Goal: Information Seeking & Learning: Ask a question

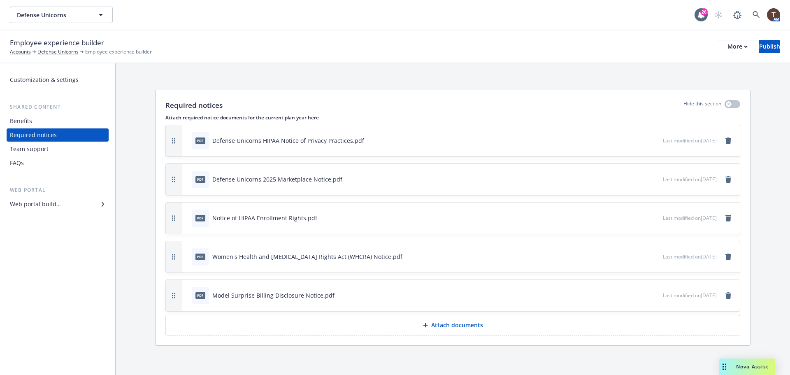
click at [48, 121] on div "Benefits" at bounding box center [57, 120] width 95 height 13
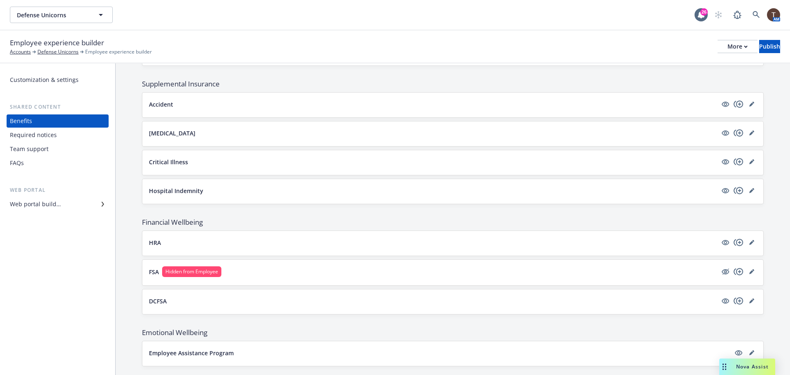
scroll to position [398, 0]
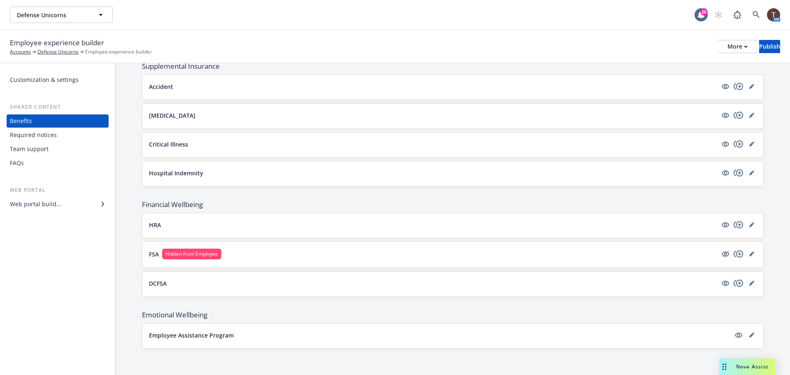
click at [217, 335] on p "Employee Assistance Program" at bounding box center [191, 335] width 85 height 9
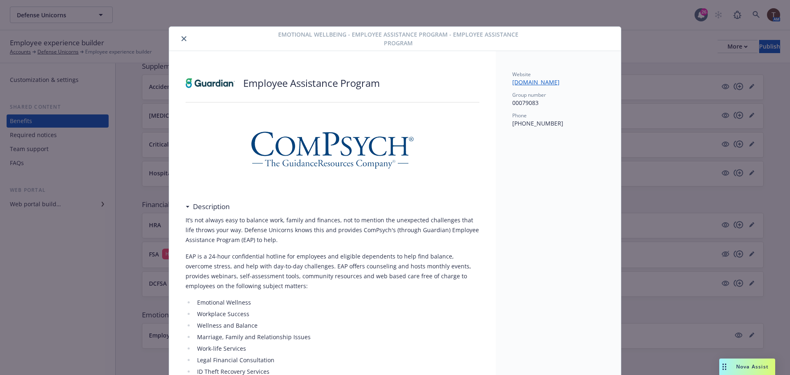
click at [180, 35] on button "close" at bounding box center [184, 39] width 10 height 10
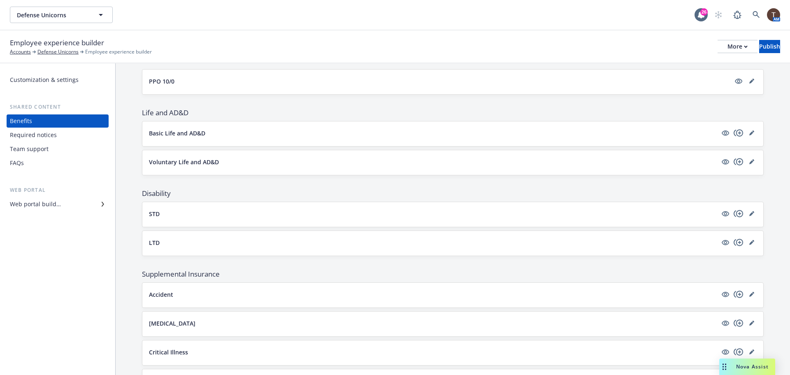
scroll to position [151, 0]
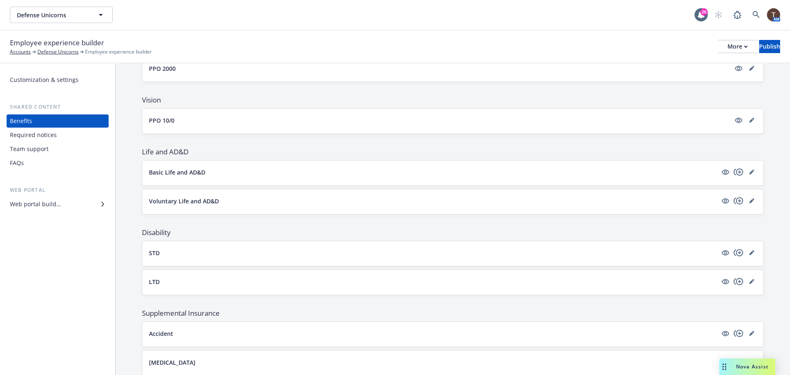
click at [396, 250] on button "STD" at bounding box center [433, 252] width 568 height 9
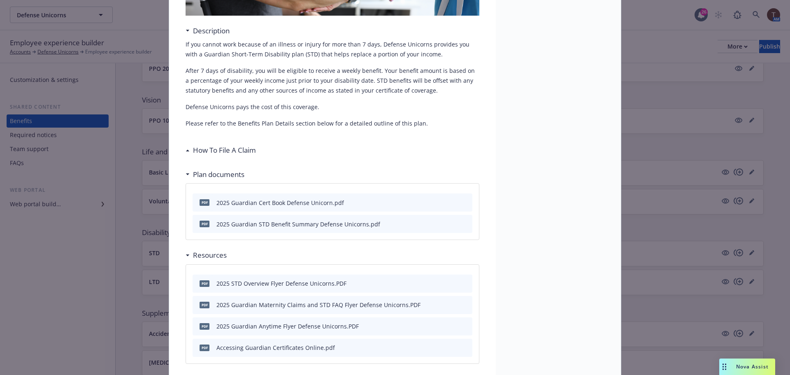
scroll to position [189, 0]
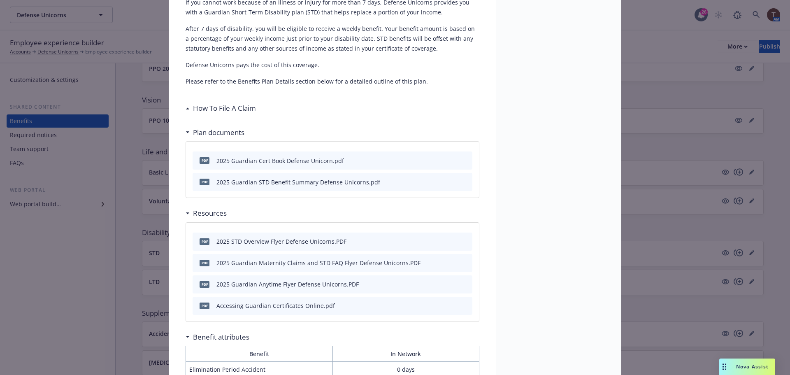
click at [461, 183] on icon "preview file" at bounding box center [464, 182] width 7 height 6
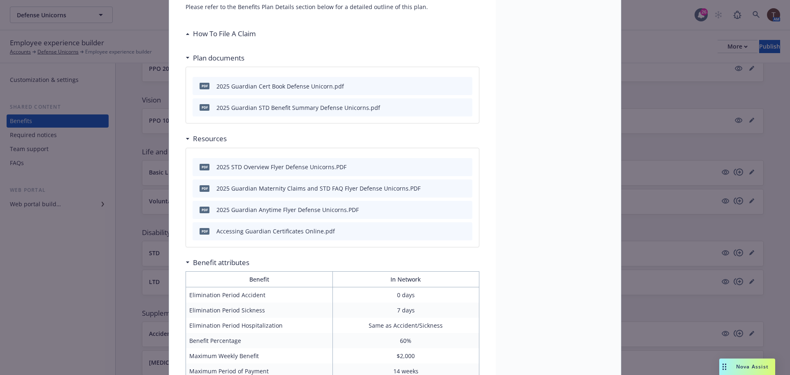
scroll to position [364, 0]
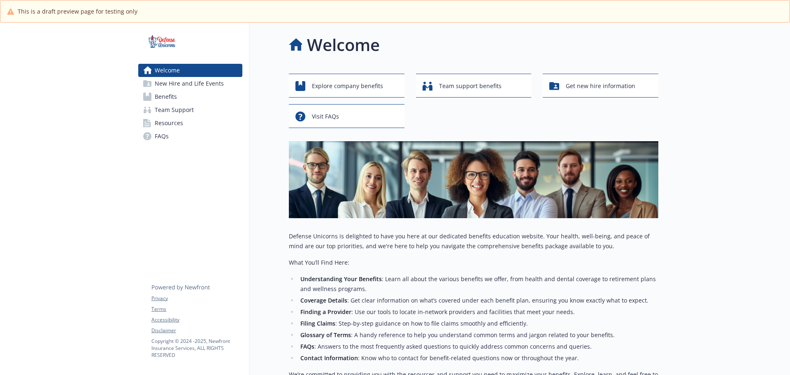
click at [190, 86] on span "New Hire and Life Events" at bounding box center [189, 83] width 69 height 13
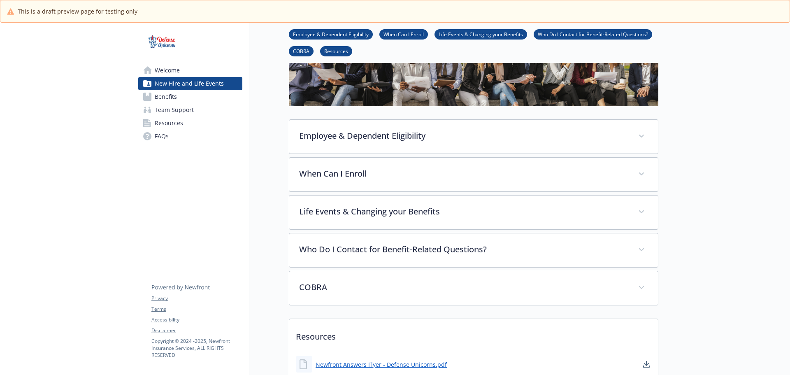
scroll to position [91, 0]
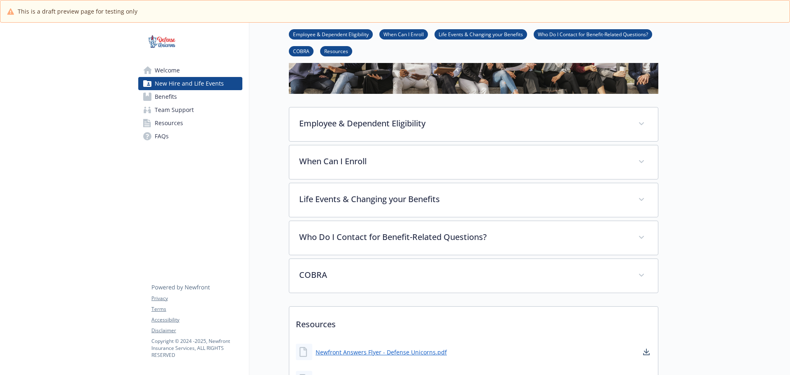
click at [172, 71] on span "Welcome" at bounding box center [167, 70] width 25 height 13
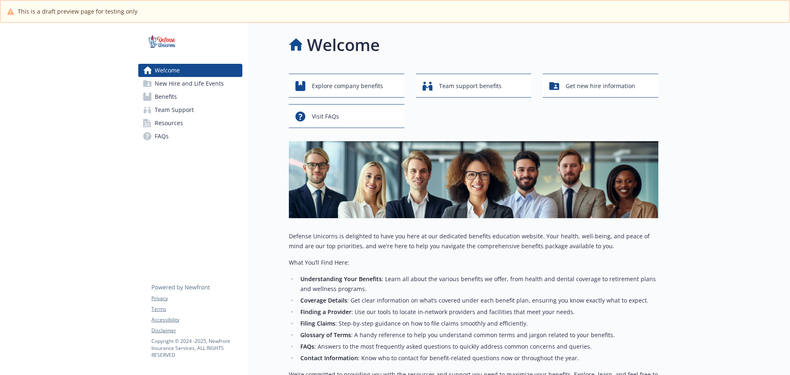
click at [167, 84] on span "New Hire and Life Events" at bounding box center [189, 83] width 69 height 13
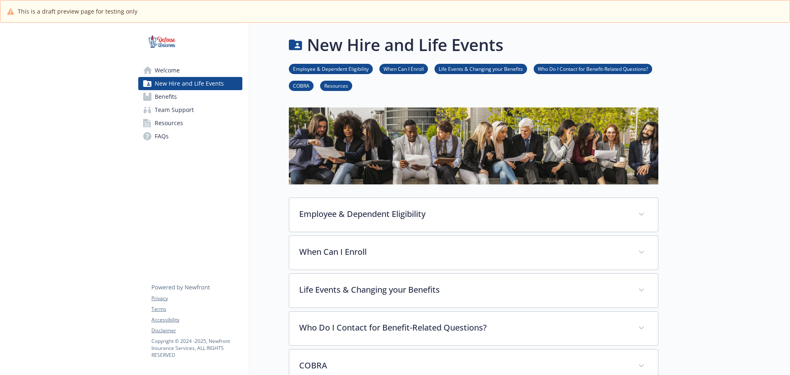
click at [169, 72] on span "Welcome" at bounding box center [167, 70] width 25 height 13
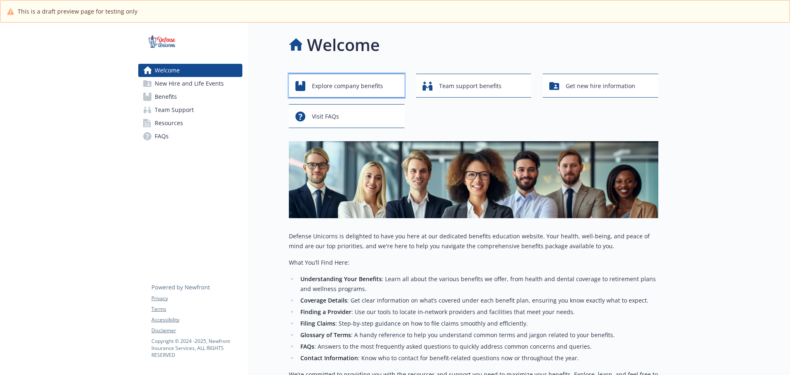
click at [339, 79] on span "Explore company benefits" at bounding box center [347, 86] width 71 height 16
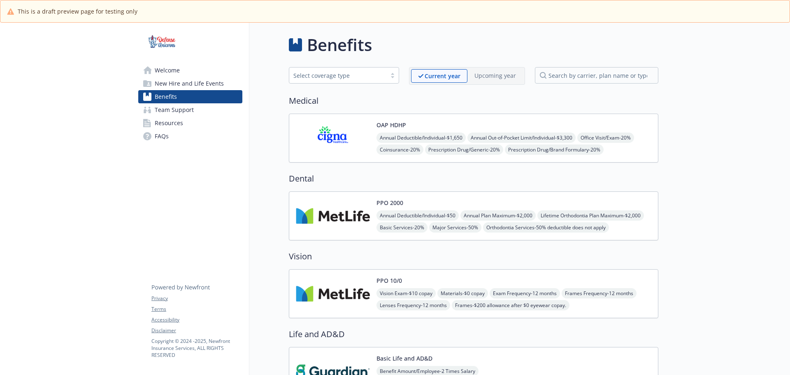
click at [212, 79] on span "New Hire and Life Events" at bounding box center [189, 83] width 69 height 13
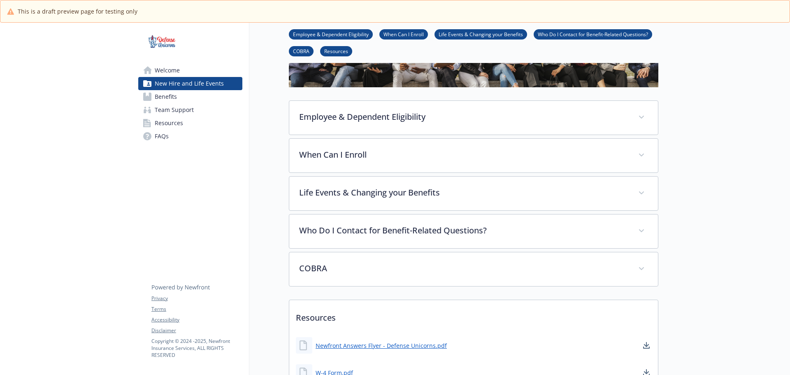
scroll to position [123, 0]
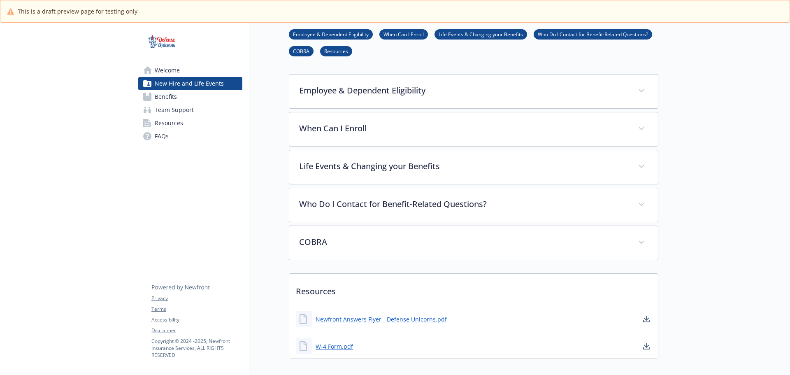
click at [168, 72] on span "Welcome" at bounding box center [167, 70] width 25 height 13
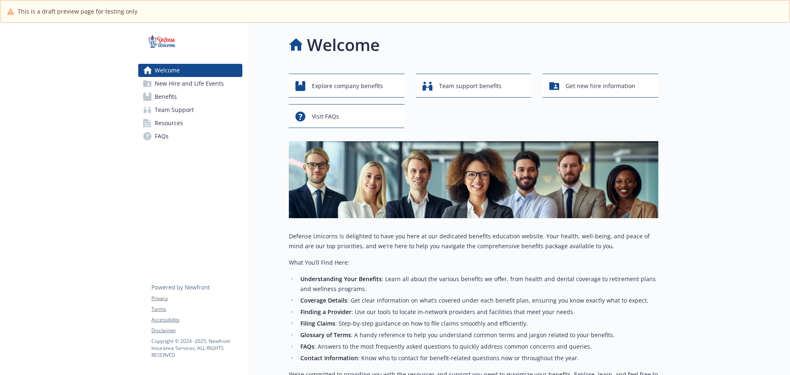
click at [171, 97] on span "Benefits" at bounding box center [166, 96] width 22 height 13
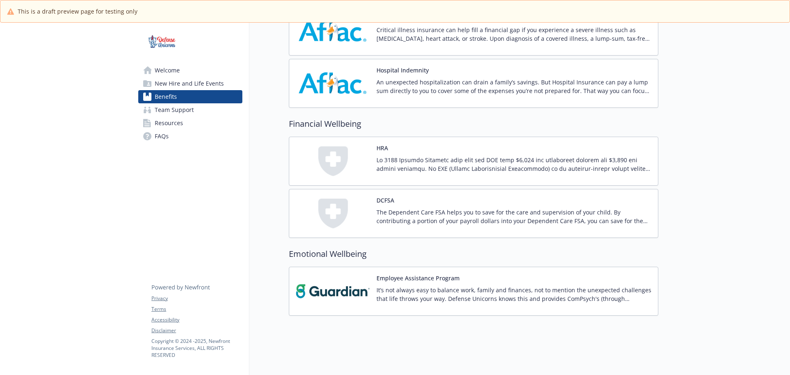
scroll to position [711, 0]
click at [208, 115] on link "Team Support" at bounding box center [190, 109] width 104 height 13
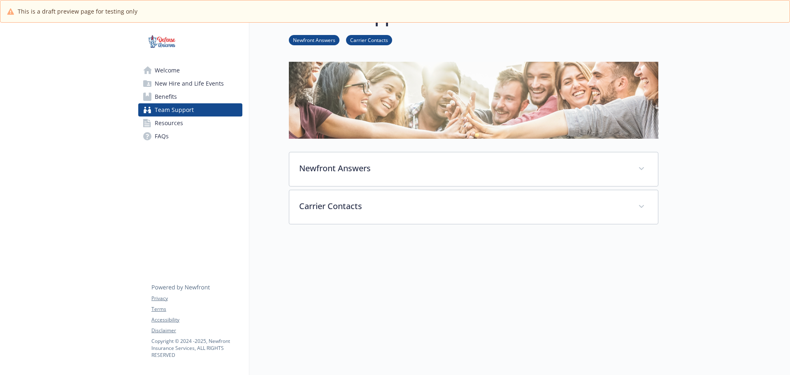
scroll to position [46, 0]
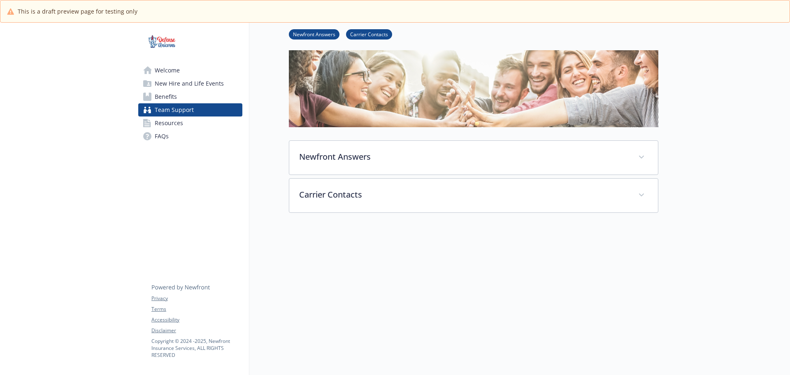
click at [157, 123] on span "Resources" at bounding box center [169, 122] width 28 height 13
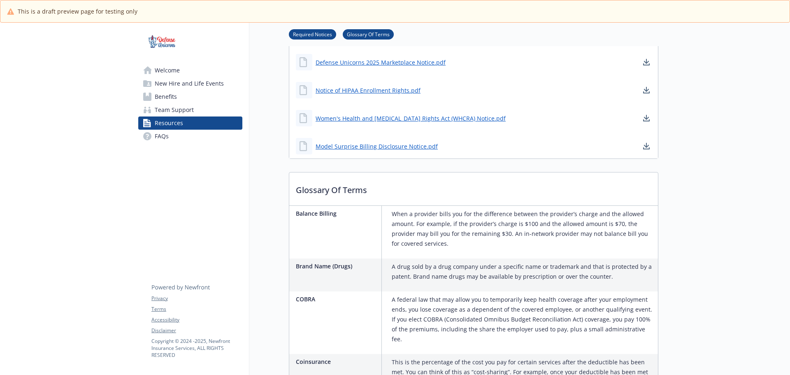
scroll to position [170, 0]
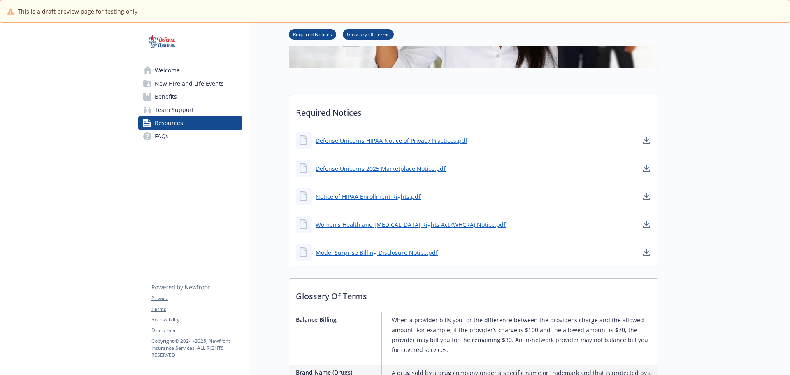
click at [162, 137] on span "FAQs" at bounding box center [162, 136] width 14 height 13
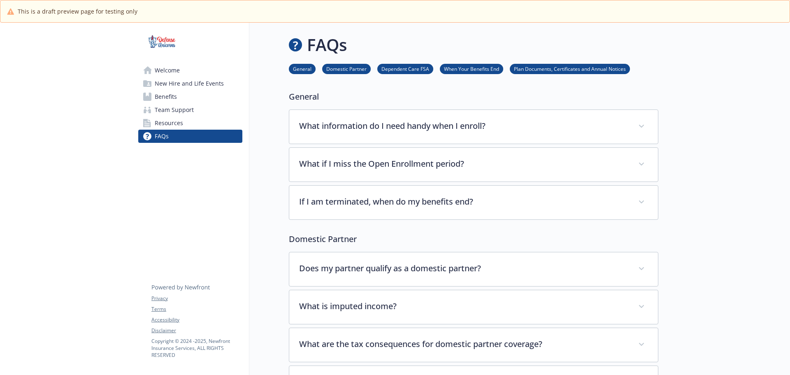
drag, startPoint x: 169, startPoint y: 65, endPoint x: 90, endPoint y: 82, distance: 81.6
click at [169, 65] on span "Welcome" at bounding box center [167, 70] width 25 height 13
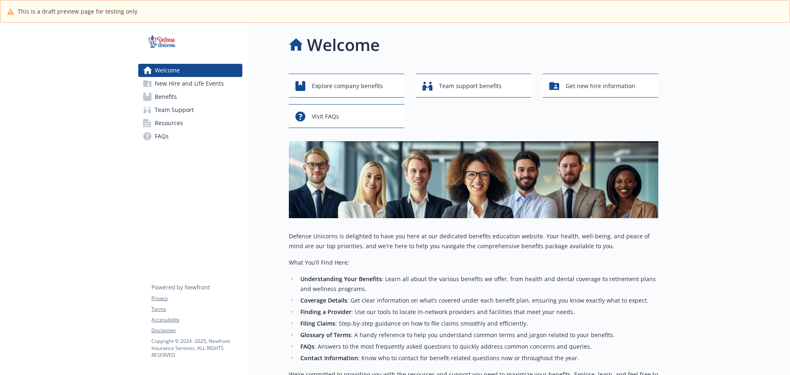
click at [185, 103] on span "Team Support" at bounding box center [174, 109] width 39 height 13
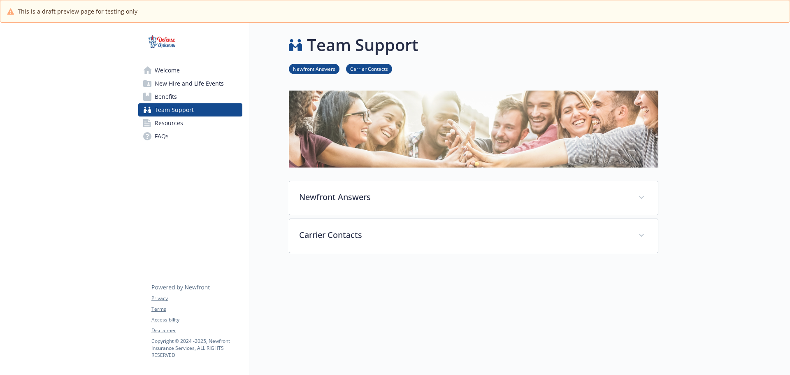
click at [186, 97] on link "Benefits" at bounding box center [190, 96] width 104 height 13
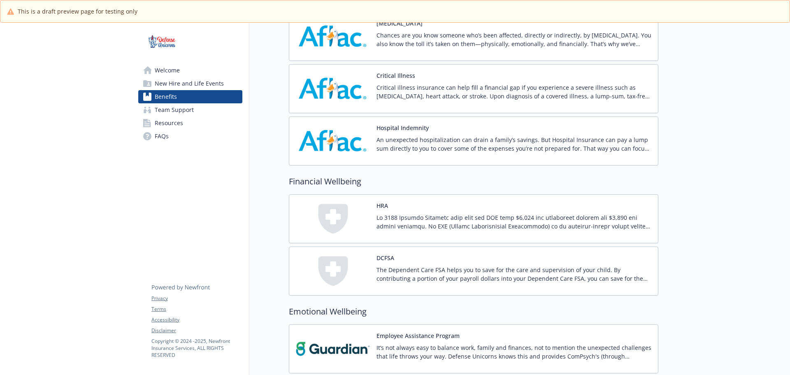
scroll to position [711, 0]
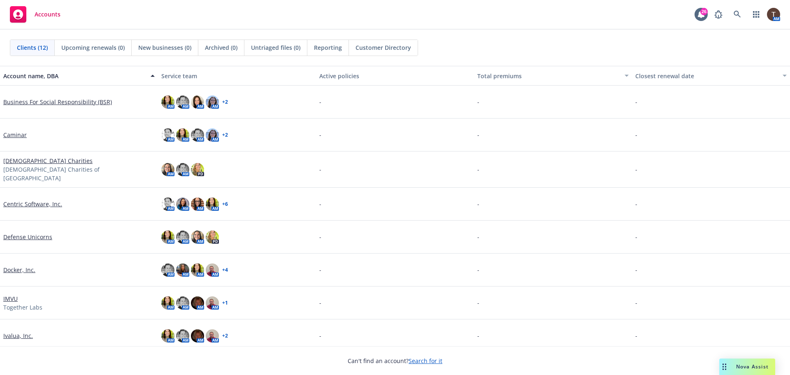
click at [42, 232] on link "Defense Unicorns" at bounding box center [27, 236] width 49 height 9
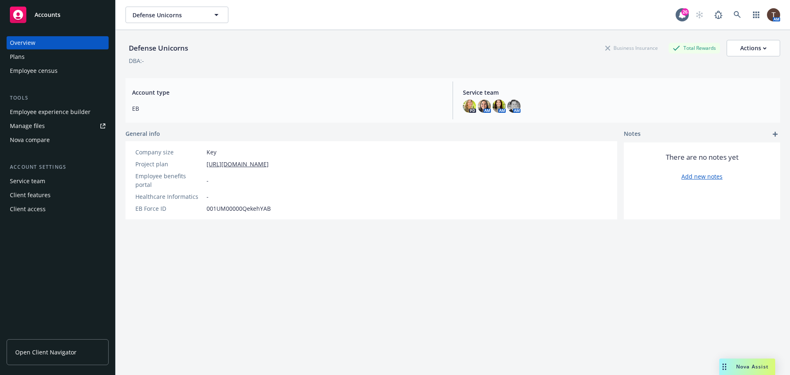
click at [70, 116] on div "Employee experience builder" at bounding box center [50, 111] width 81 height 13
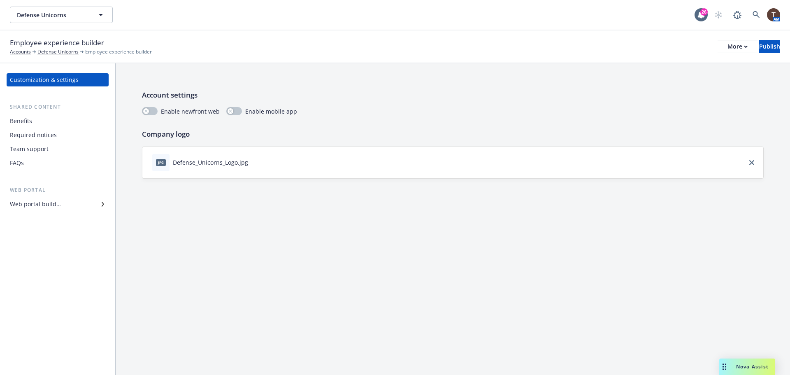
click at [47, 204] on div "Web portal builder" at bounding box center [35, 203] width 51 height 13
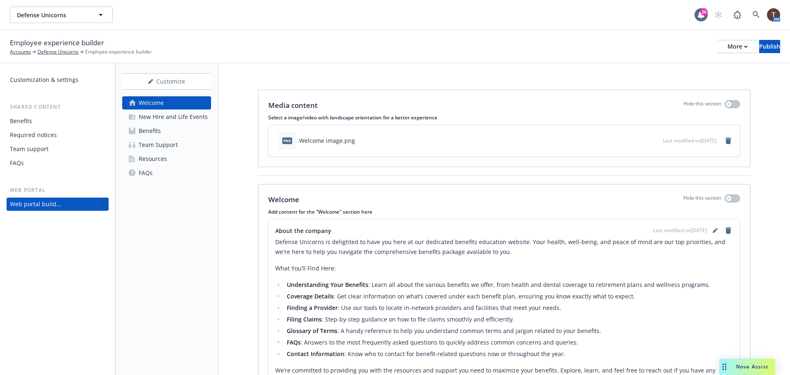
click at [160, 128] on div "Benefits" at bounding box center [150, 130] width 22 height 13
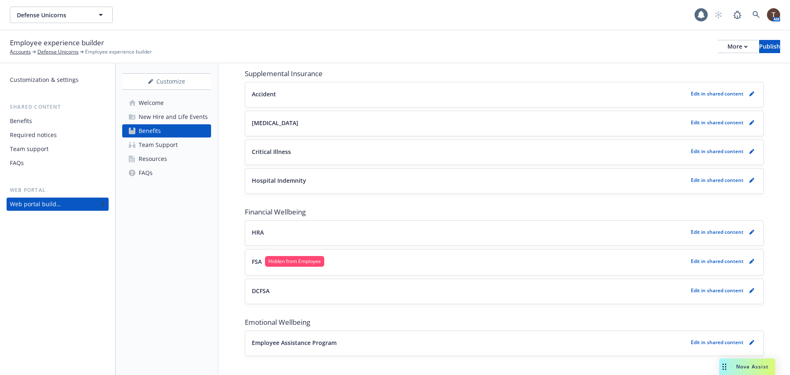
scroll to position [398, 0]
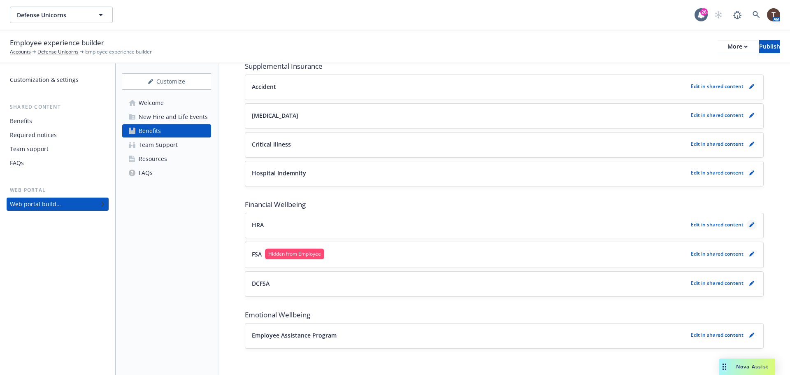
click at [747, 228] on link "pencil" at bounding box center [752, 225] width 10 height 10
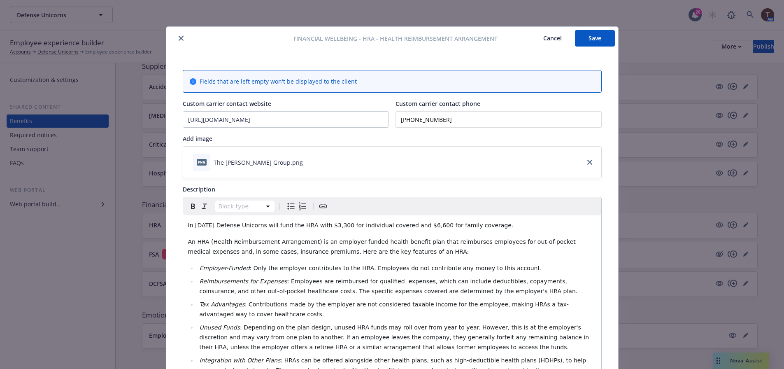
click at [179, 38] on icon "close" at bounding box center [181, 38] width 5 height 5
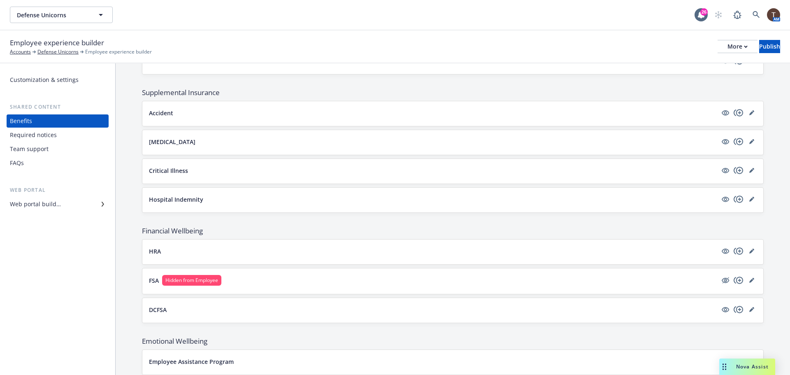
scroll to position [357, 0]
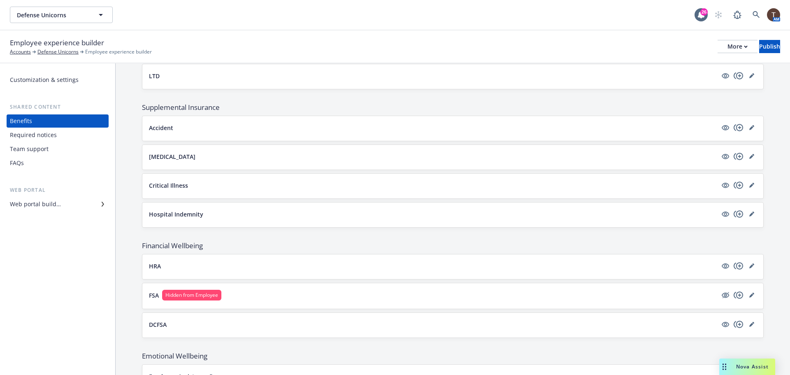
click at [39, 202] on div "Web portal builder" at bounding box center [35, 203] width 51 height 13
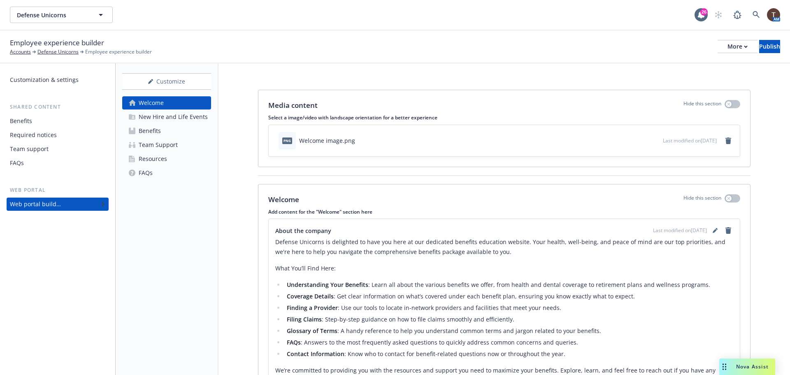
click at [134, 128] on icon at bounding box center [132, 131] width 7 height 7
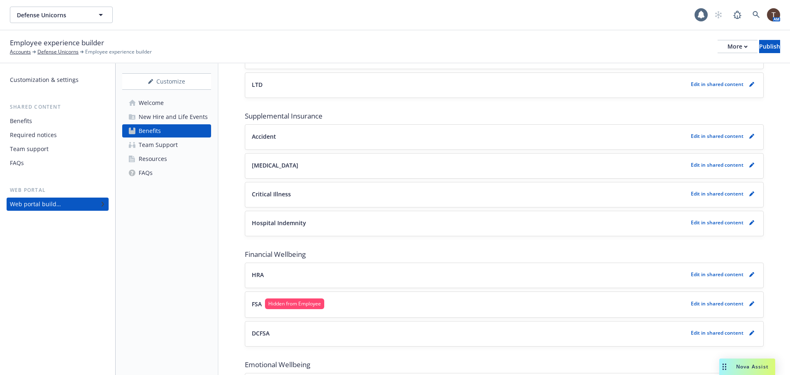
scroll to position [398, 0]
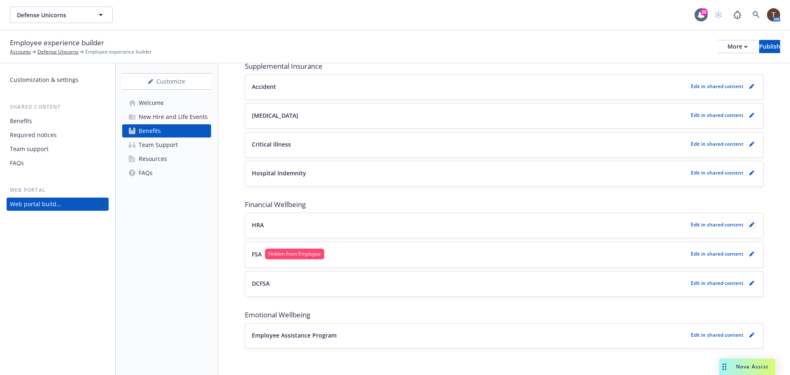
click at [749, 225] on icon "pencil" at bounding box center [751, 225] width 4 height 4
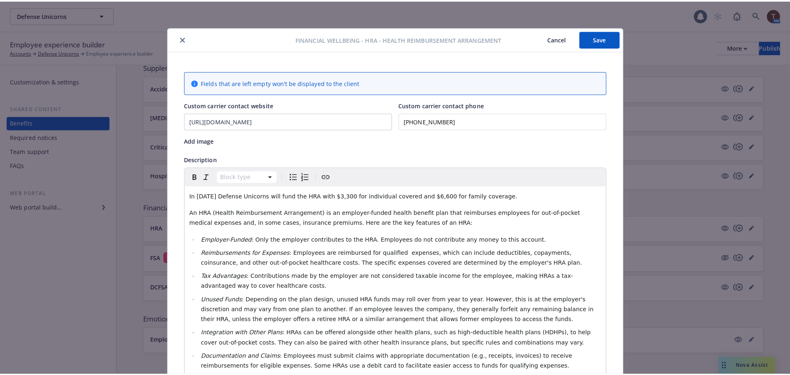
scroll to position [25, 0]
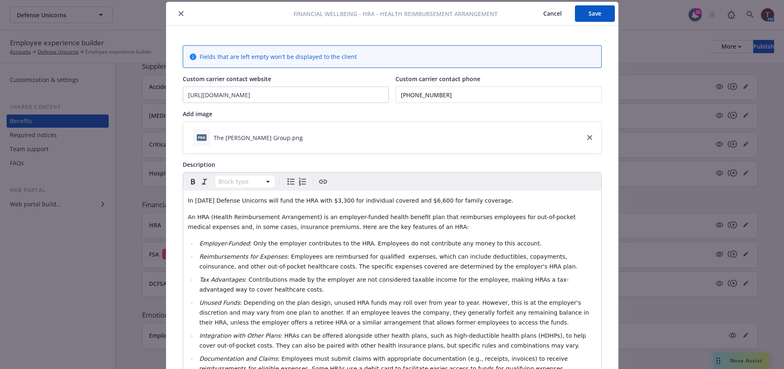
click at [549, 11] on button "Cancel" at bounding box center [552, 13] width 45 height 16
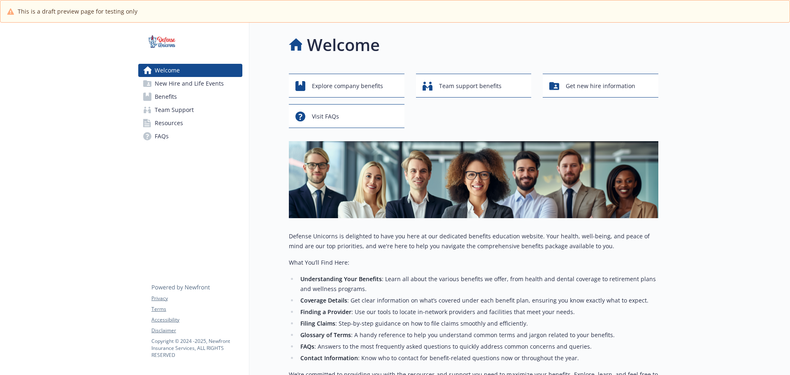
click at [196, 97] on link "Benefits" at bounding box center [190, 96] width 104 height 13
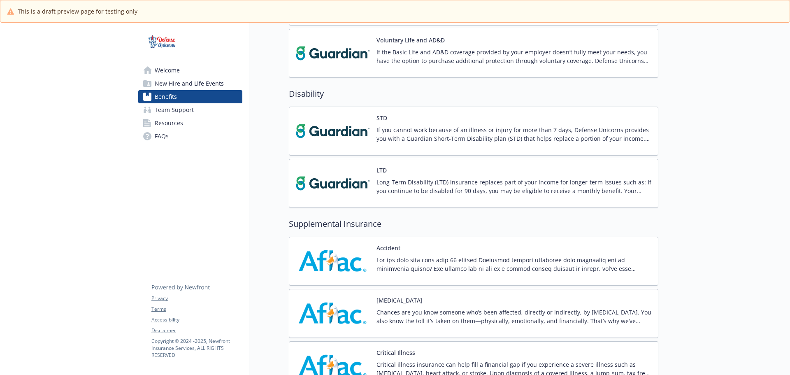
scroll to position [711, 0]
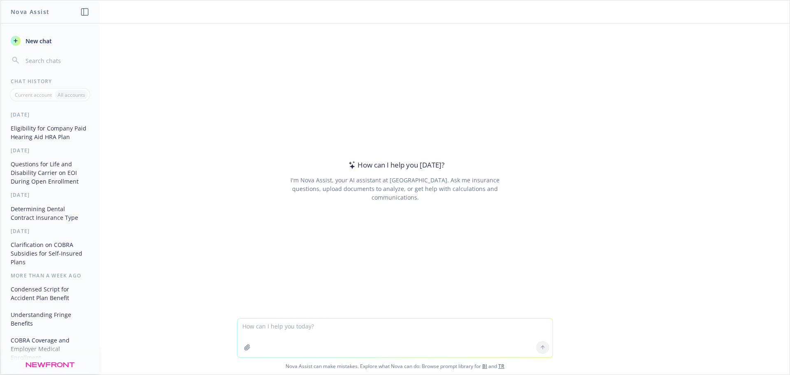
click at [241, 344] on button "button" at bounding box center [247, 347] width 13 height 13
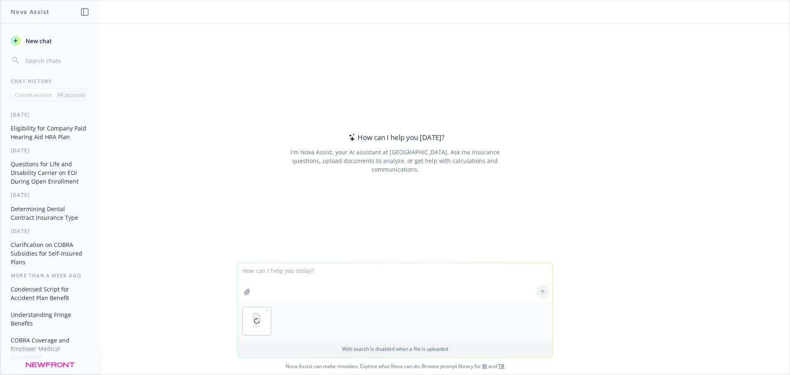
click at [262, 286] on textarea at bounding box center [394, 282] width 315 height 39
click at [504, 270] on textarea "According to this document, am I allowed to elect Critical Illness for my child…" at bounding box center [394, 282] width 315 height 39
type textarea "According to this document, am I allowed to elect Critical Illness for my child…"
click at [448, 273] on textarea "According to this document, am I allowed to elect Critical Illness for my child…" at bounding box center [394, 282] width 315 height 39
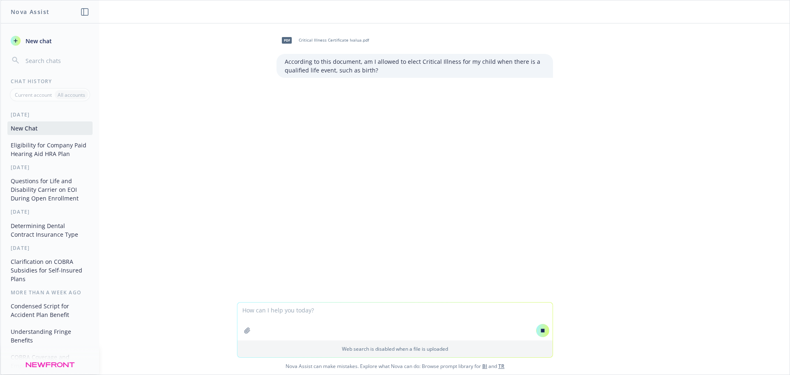
click at [312, 143] on div "pdf Critical Illness Certificate Ivalua.pdf According to this document, am I al…" at bounding box center [394, 162] width 789 height 278
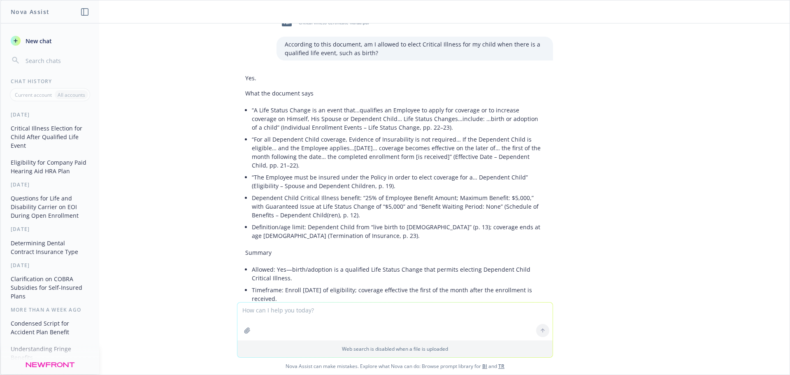
scroll to position [11, 0]
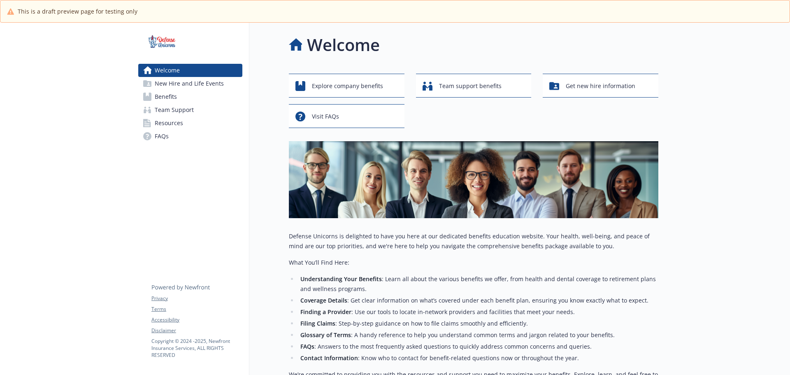
click at [172, 89] on span "New Hire and Life Events" at bounding box center [189, 83] width 69 height 13
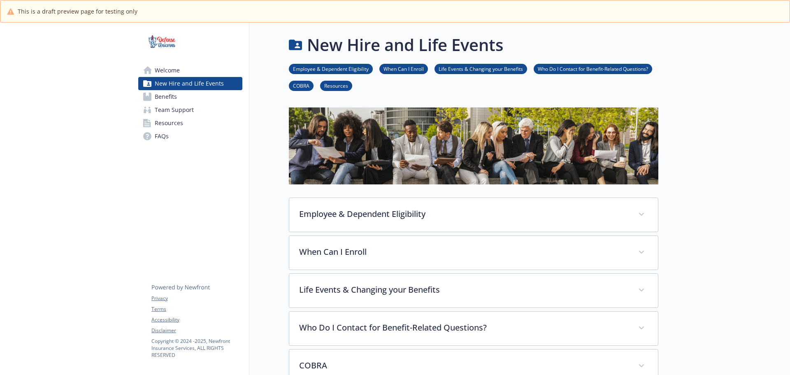
click at [170, 104] on span "Team Support" at bounding box center [174, 109] width 39 height 13
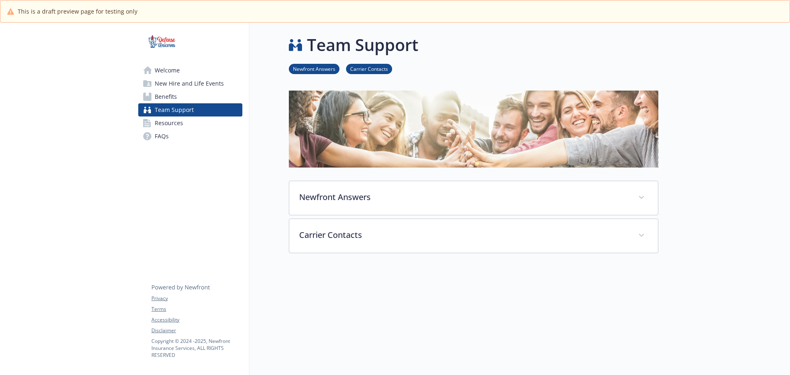
click at [170, 99] on span "Benefits" at bounding box center [166, 96] width 22 height 13
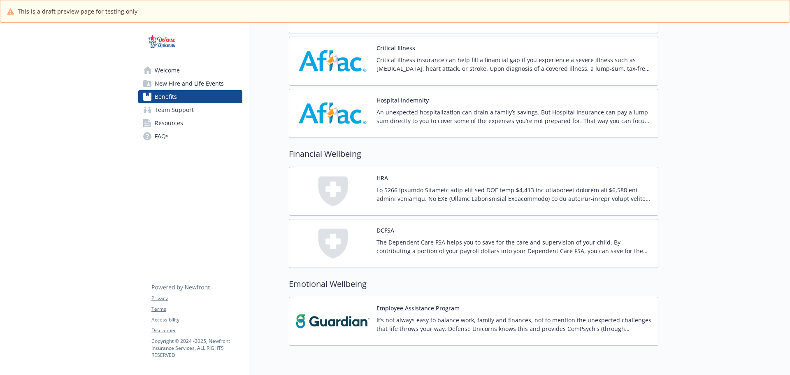
scroll to position [711, 0]
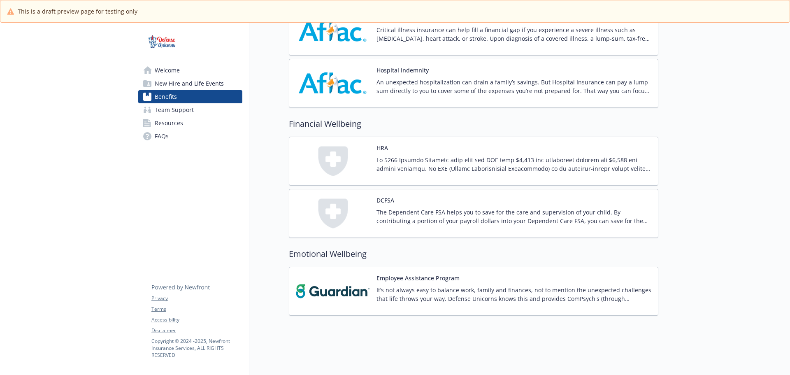
click at [164, 118] on span "Resources" at bounding box center [169, 122] width 28 height 13
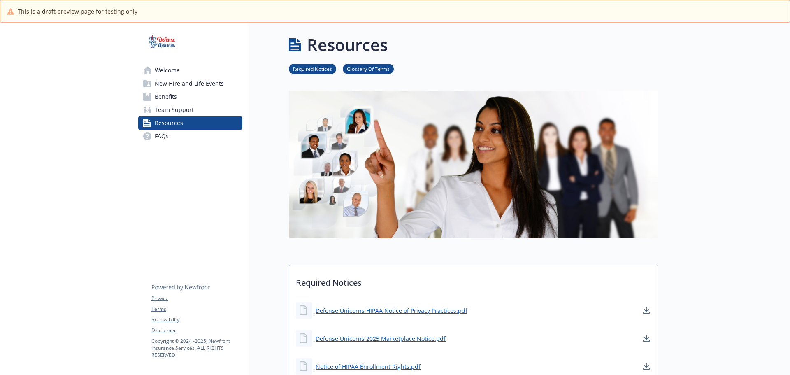
scroll to position [123, 0]
